Goal: Transaction & Acquisition: Purchase product/service

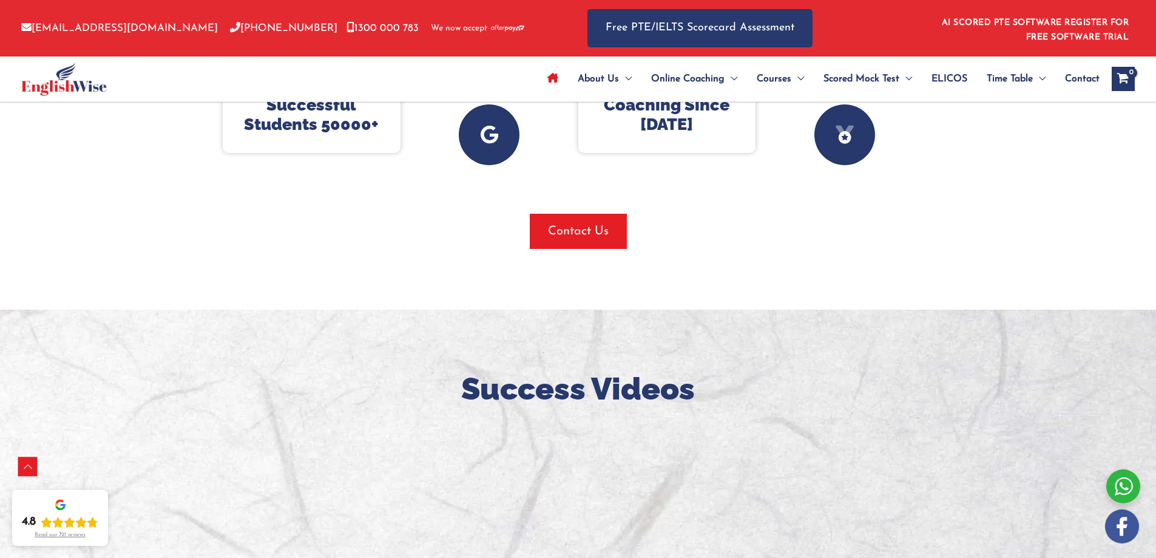
scroll to position [277, 0]
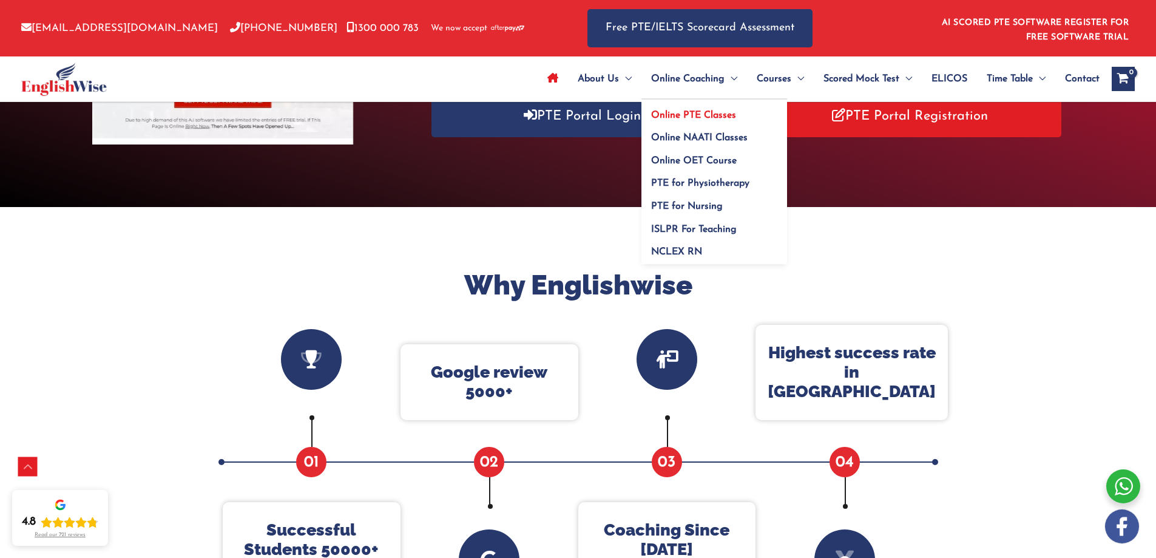
click at [699, 114] on span "Online PTE Classes" at bounding box center [693, 115] width 85 height 10
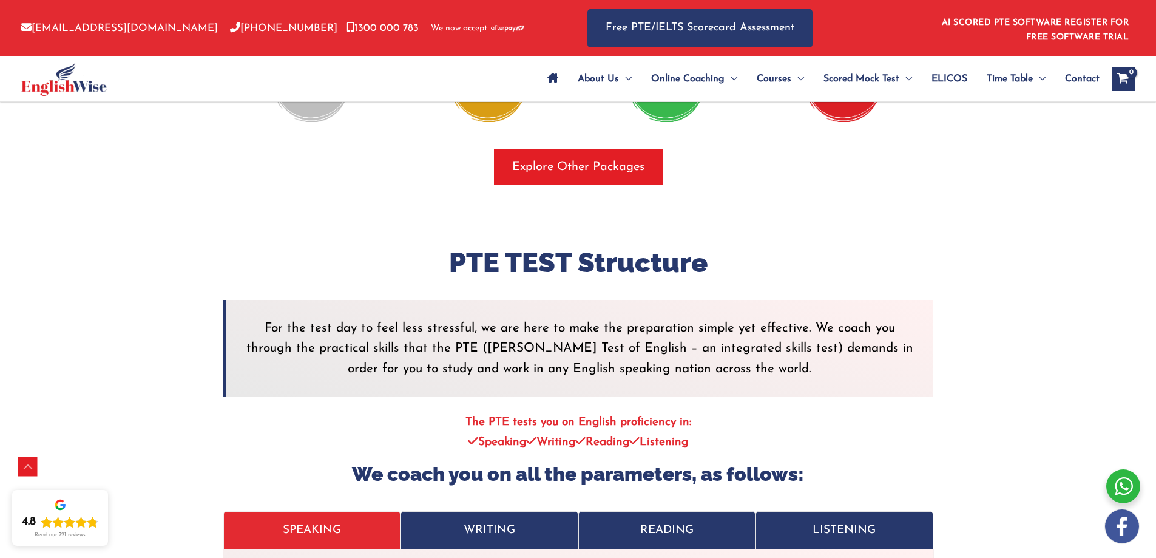
scroll to position [2063, 0]
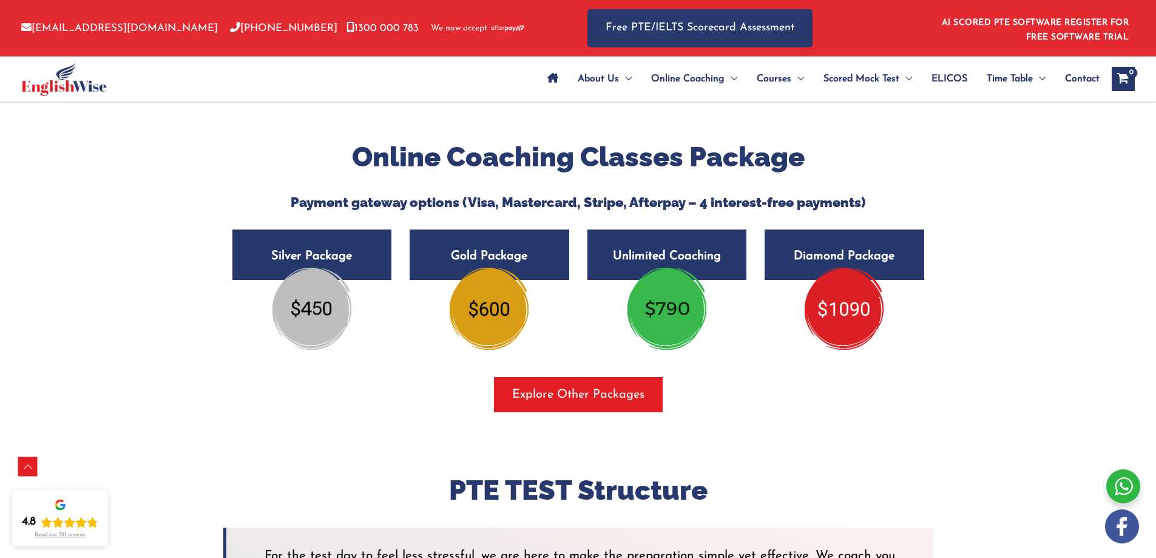
click at [484, 312] on img at bounding box center [489, 308] width 79 height 81
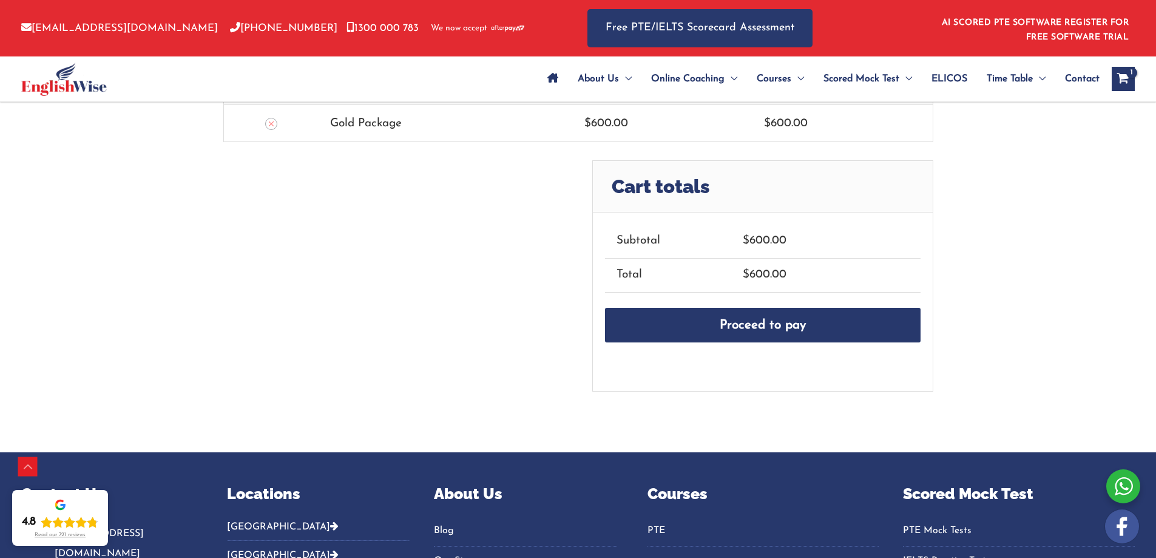
scroll to position [303, 0]
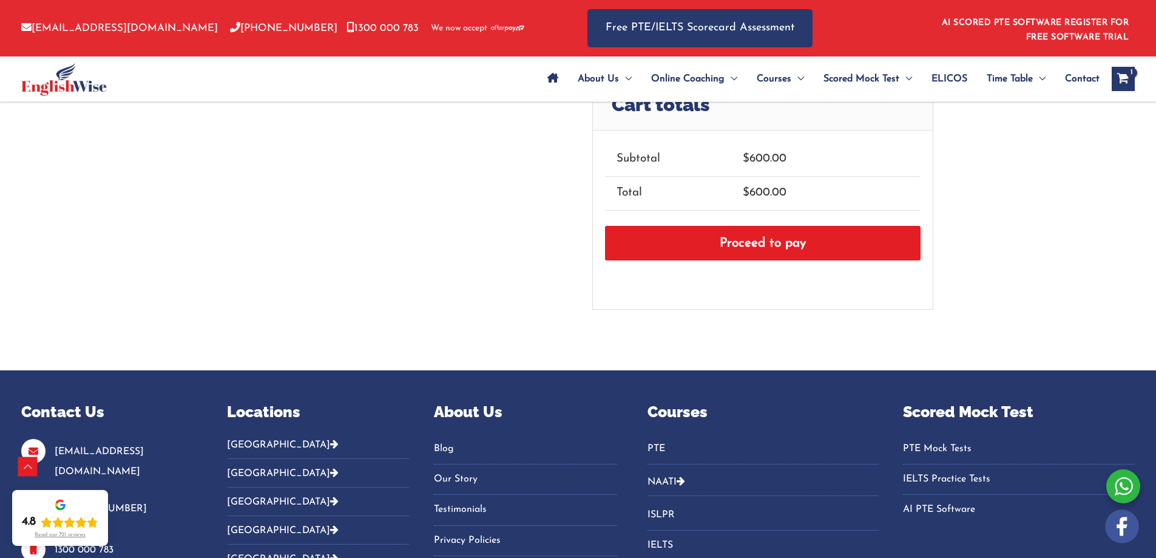
click at [776, 249] on link "Proceed to pay" at bounding box center [763, 243] width 316 height 35
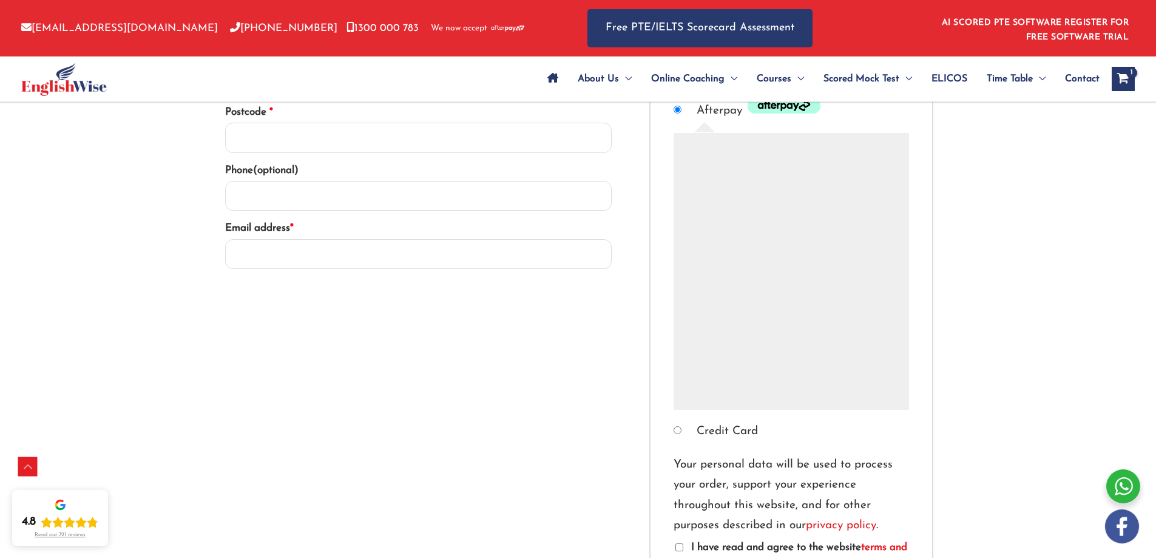
scroll to position [425, 0]
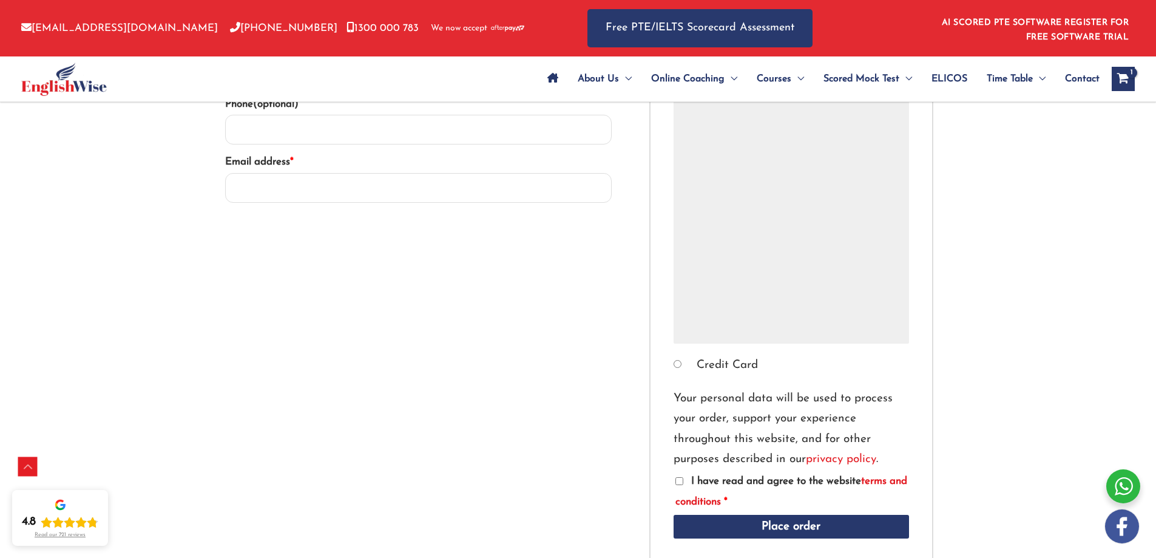
click at [678, 364] on input "Credit Card" at bounding box center [677, 364] width 8 height 8
radio input "true"
